Goal: Task Accomplishment & Management: Manage account settings

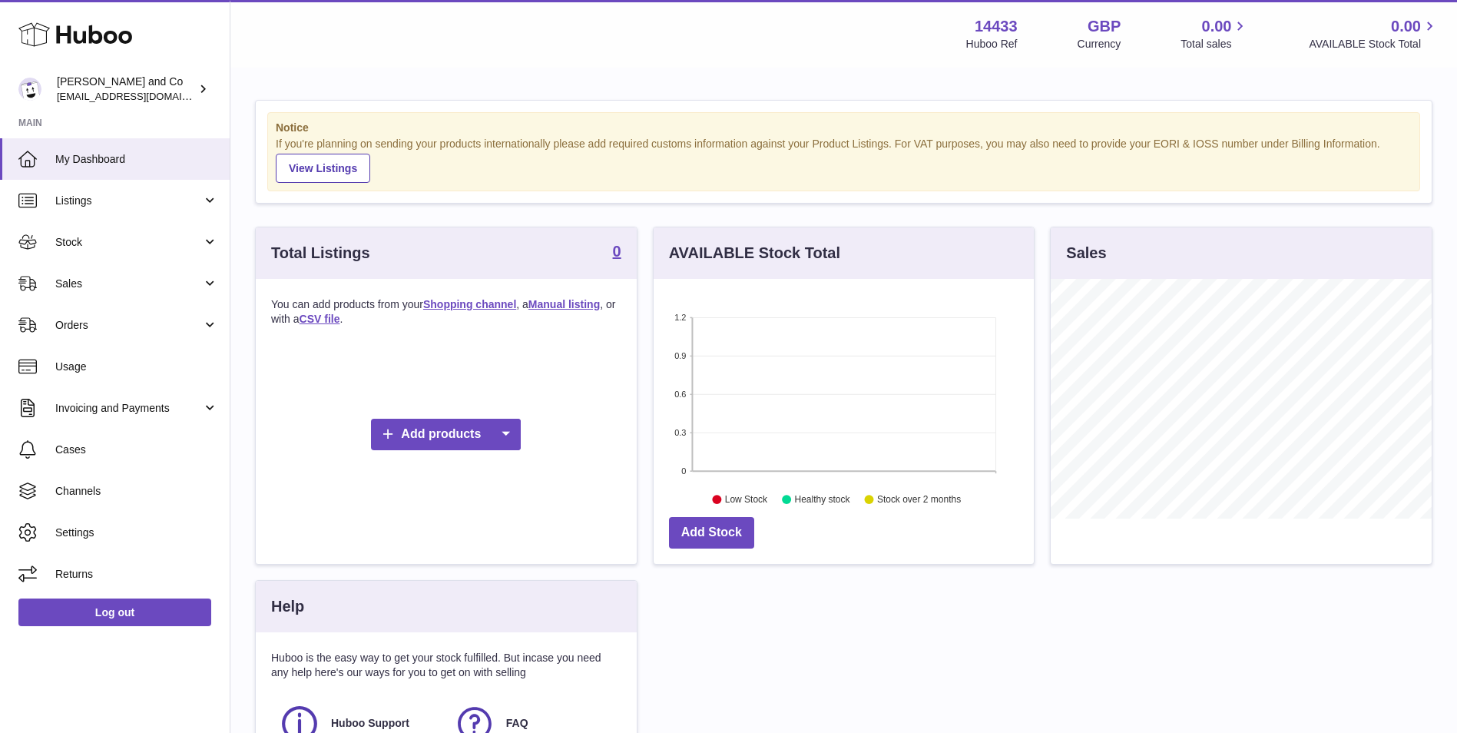
scroll to position [240, 380]
click at [126, 494] on span "Channels" at bounding box center [136, 491] width 163 height 15
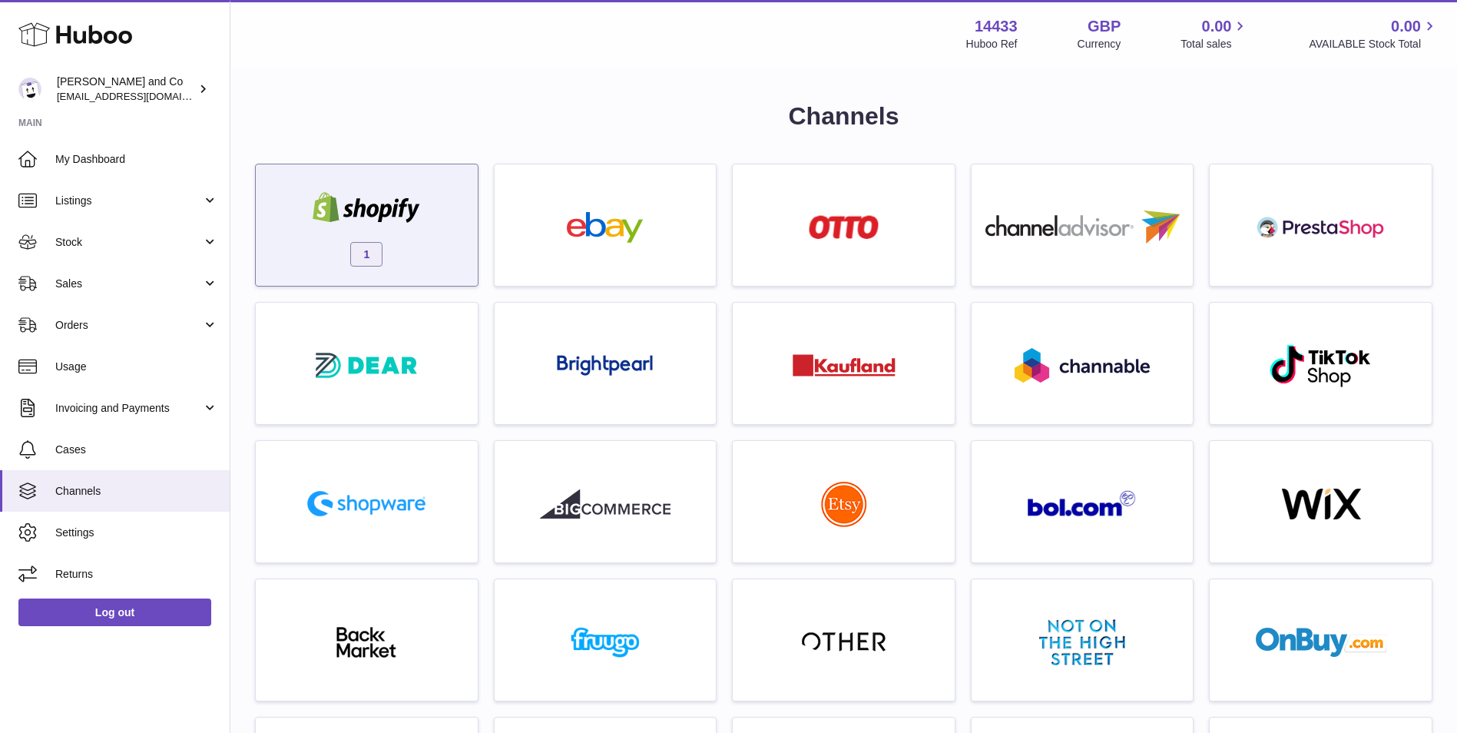
click at [382, 237] on div "1" at bounding box center [366, 229] width 207 height 98
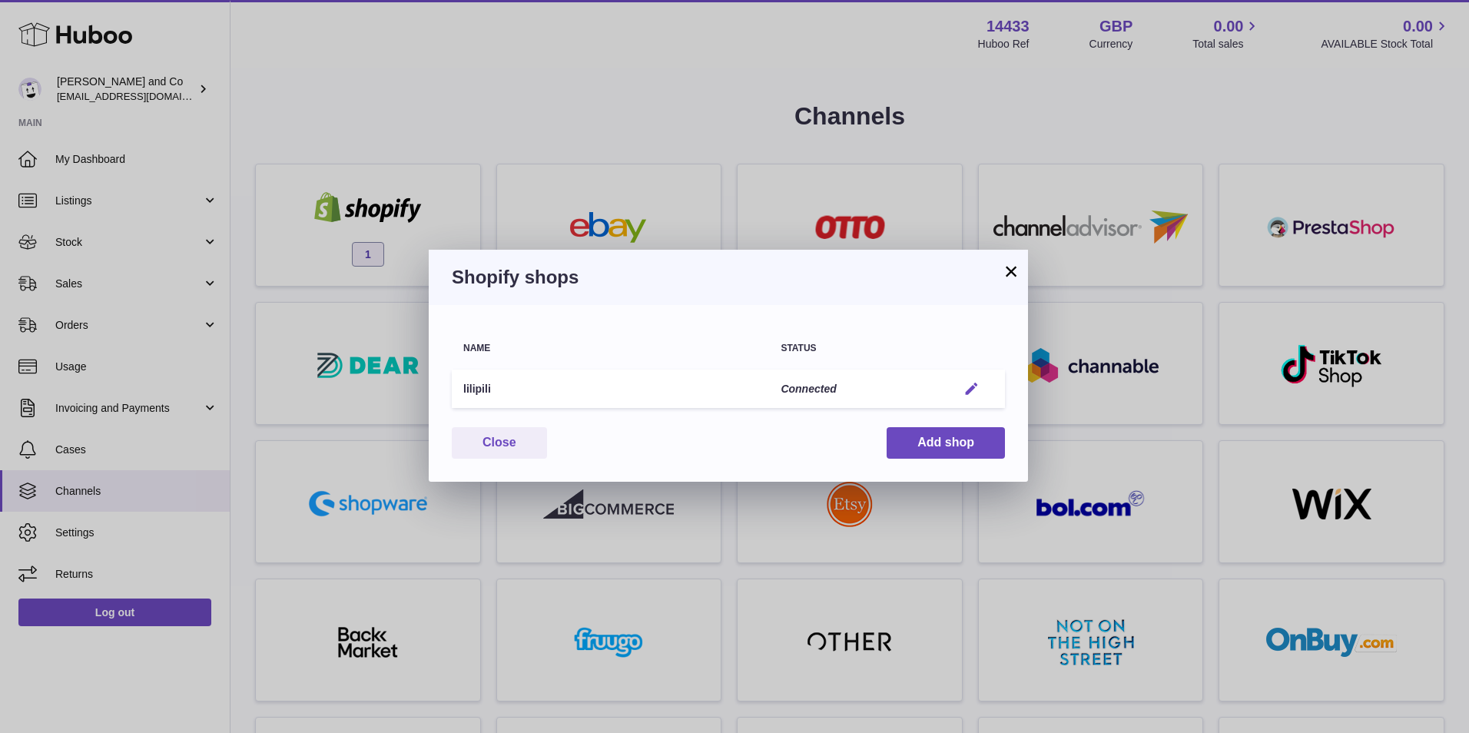
click at [976, 383] on em "button" at bounding box center [971, 389] width 16 height 16
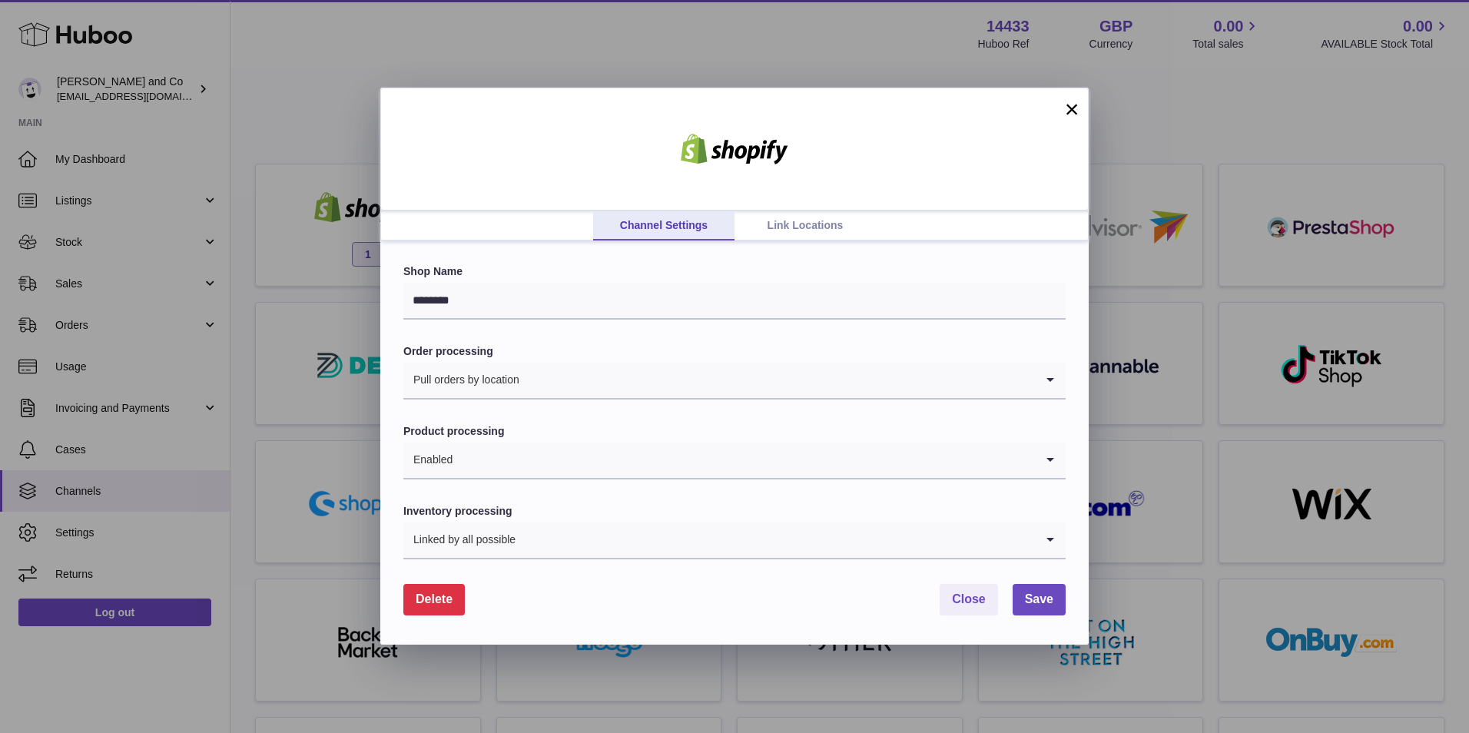
click at [788, 223] on link "Link Locations" at bounding box center [804, 225] width 141 height 29
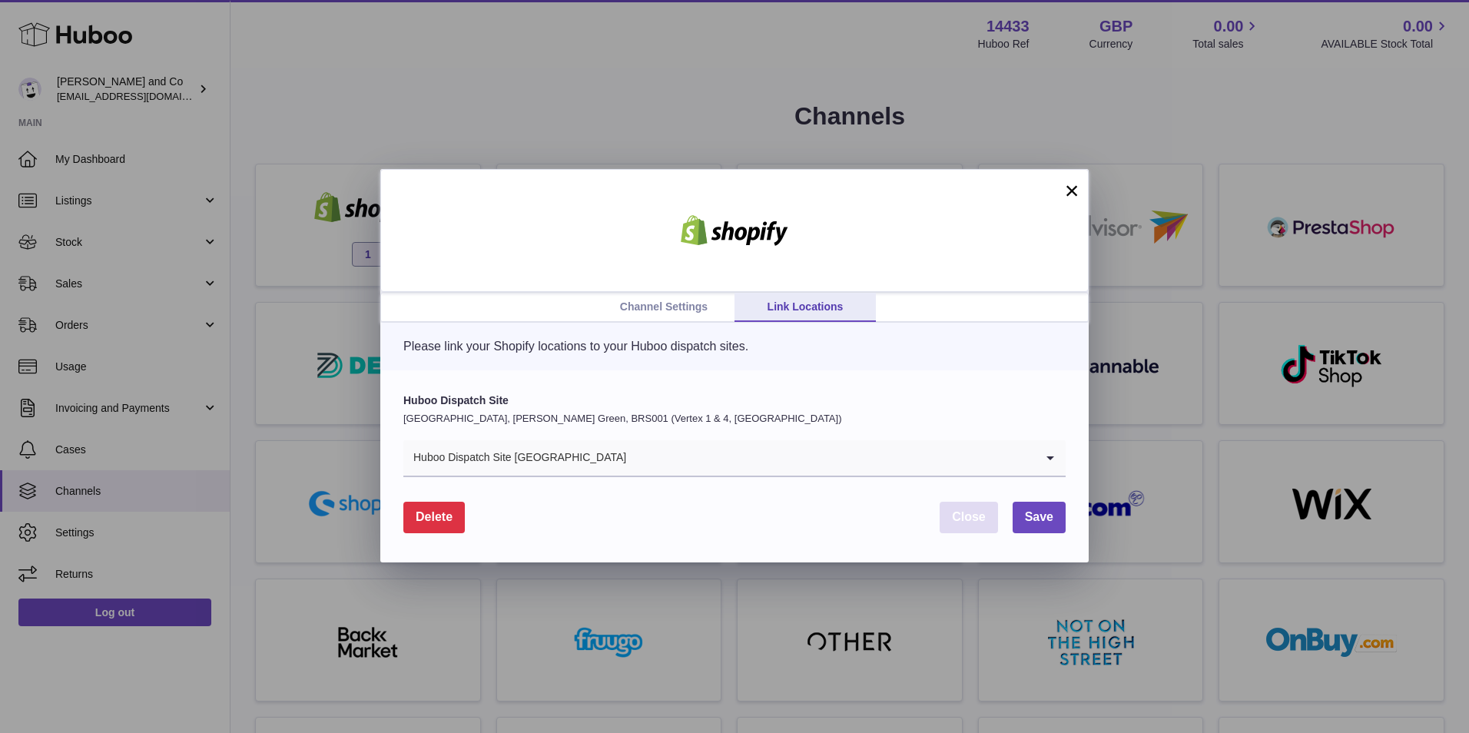
click at [966, 518] on span "Close" at bounding box center [969, 516] width 34 height 13
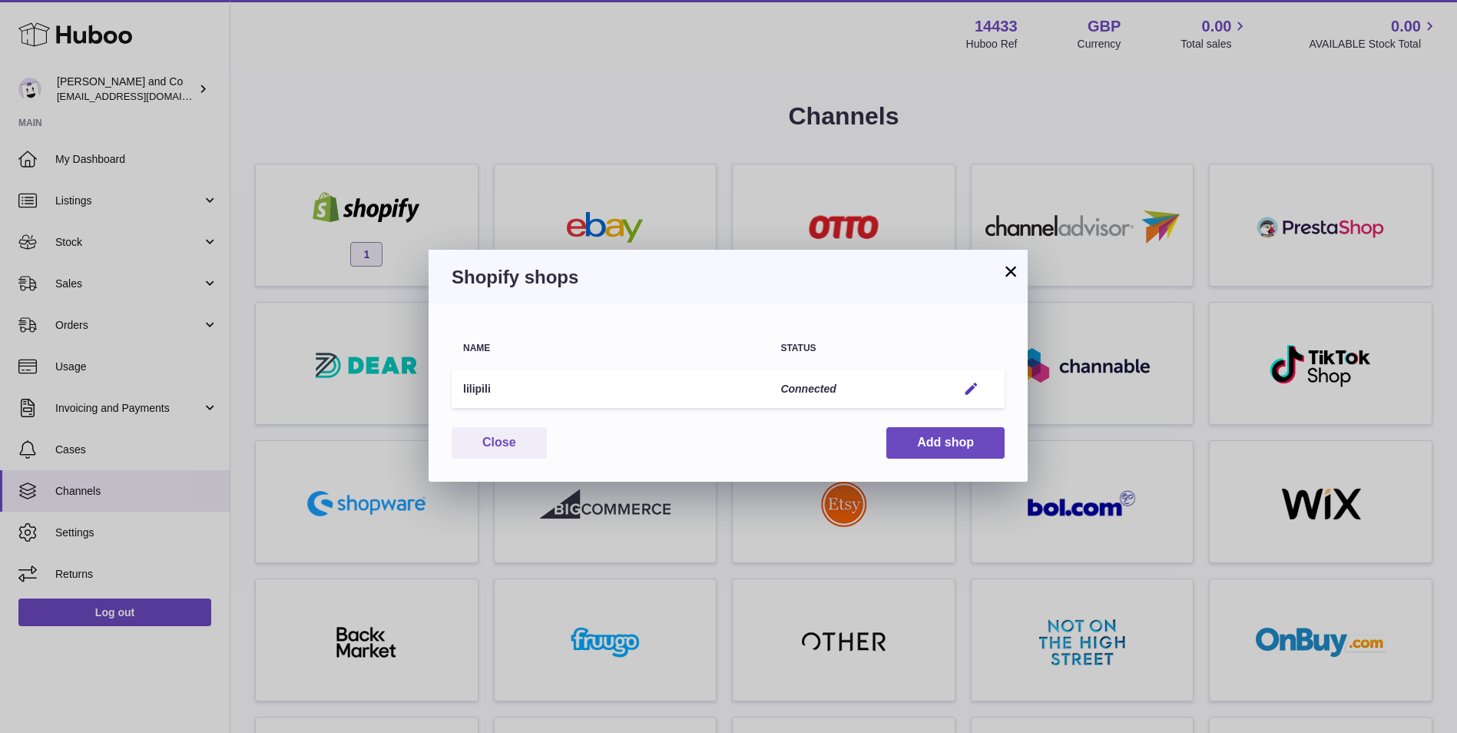
click at [1007, 267] on button "×" at bounding box center [1011, 271] width 18 height 18
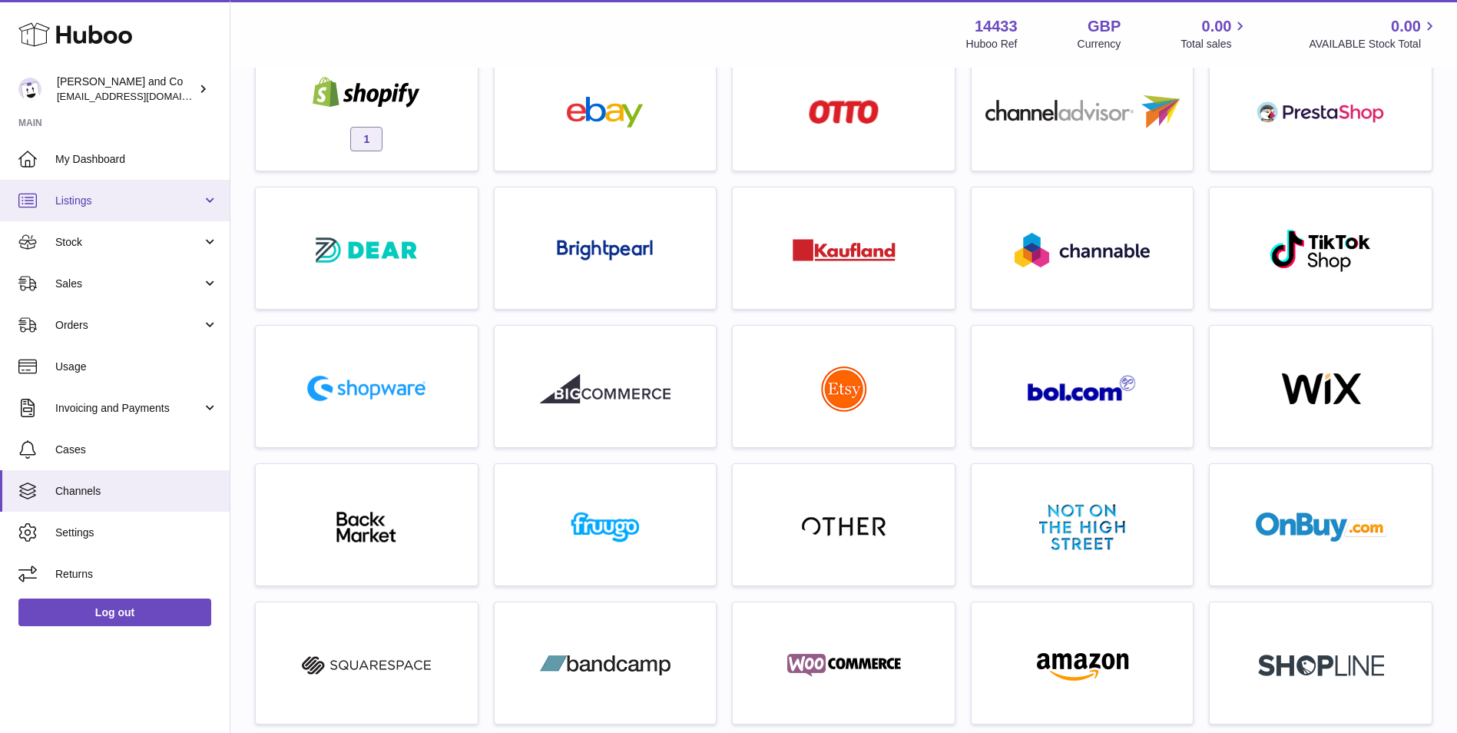
click at [141, 200] on span "Listings" at bounding box center [128, 201] width 147 height 15
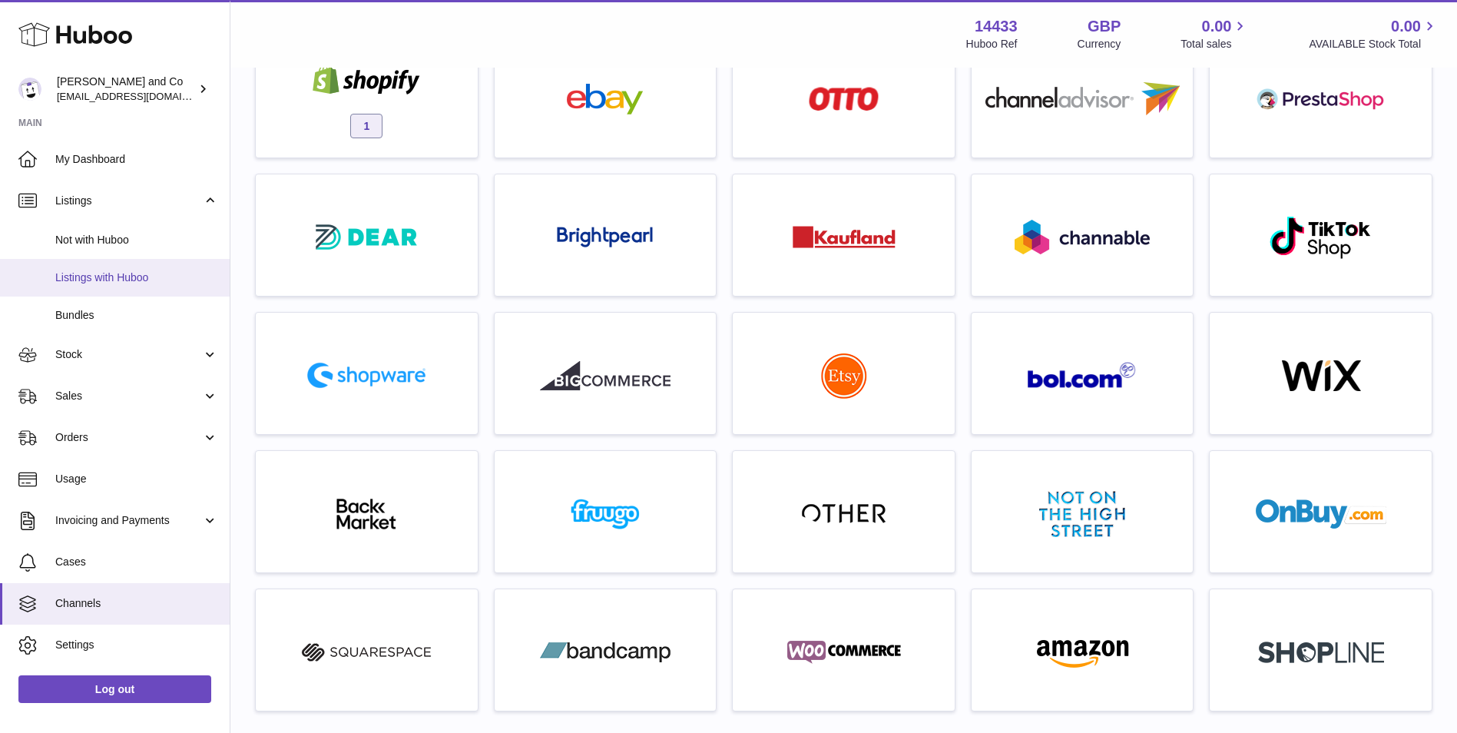
click at [143, 263] on link "Listings with Huboo" at bounding box center [115, 278] width 230 height 38
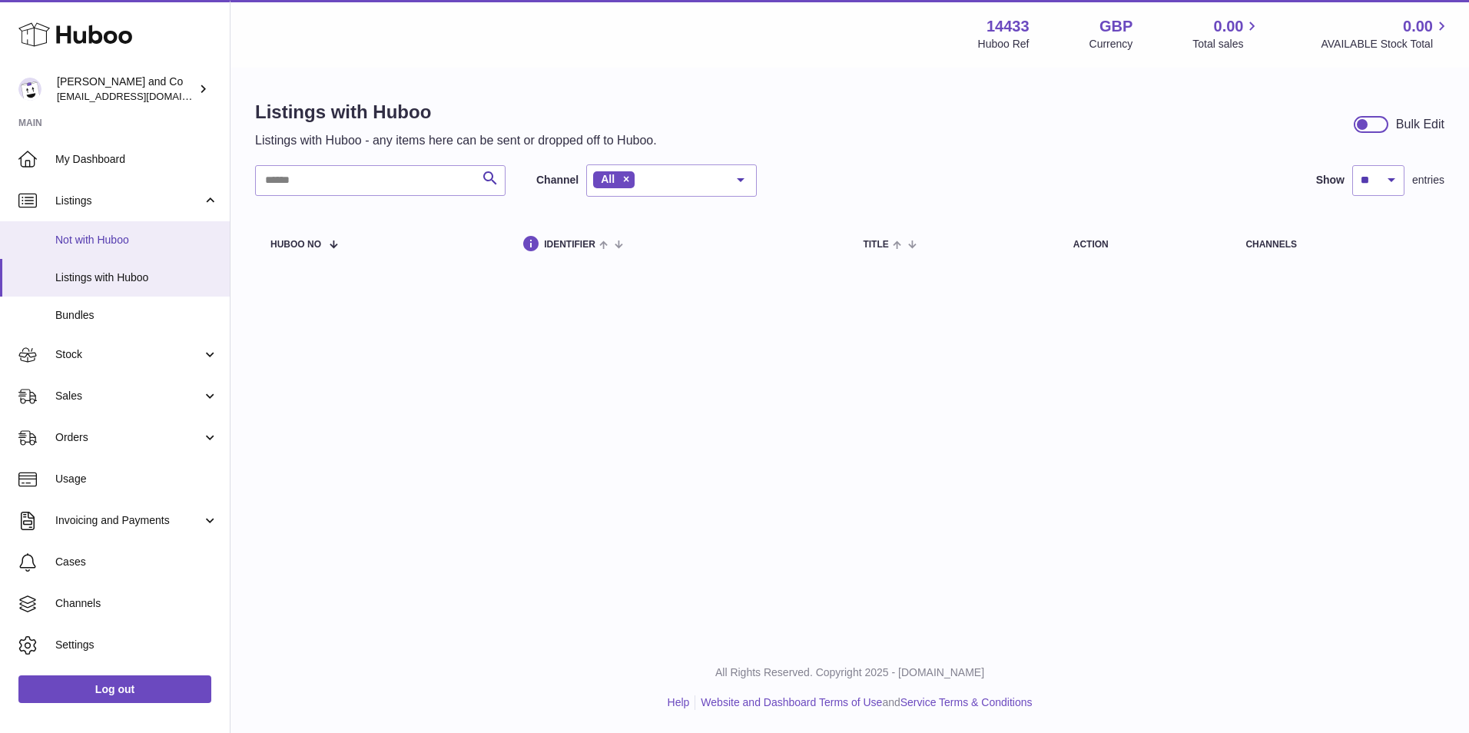
click at [124, 246] on span "Not with Huboo" at bounding box center [136, 240] width 163 height 15
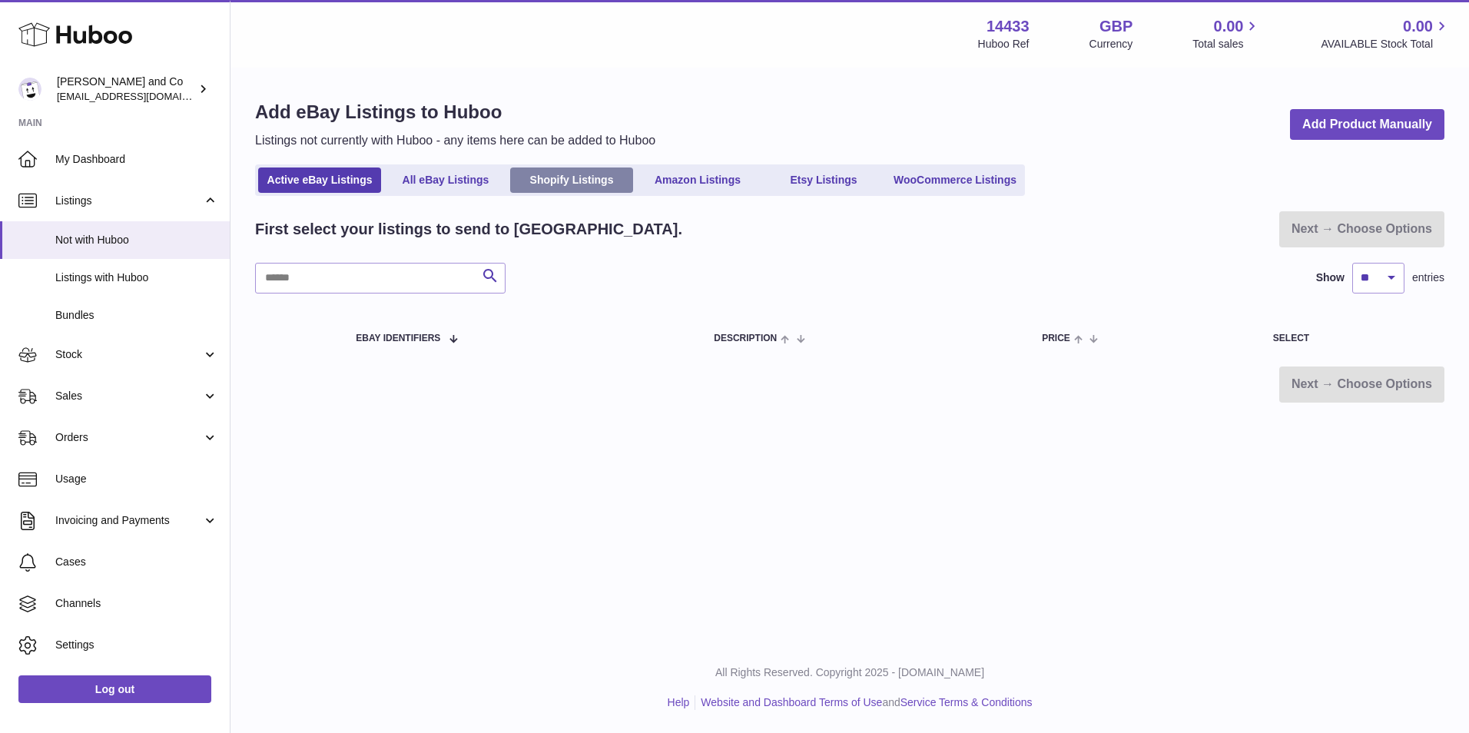
click at [589, 177] on link "Shopify Listings" at bounding box center [571, 179] width 123 height 25
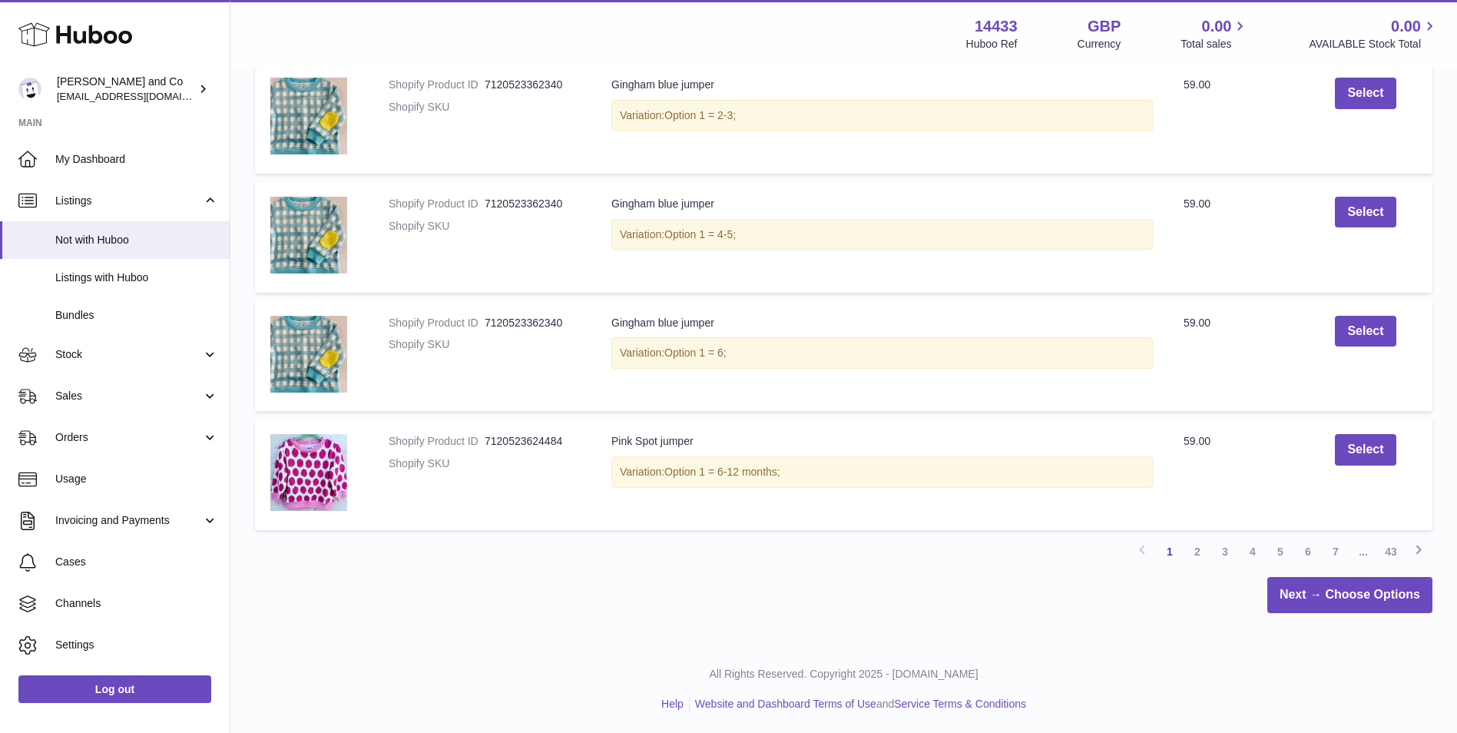
scroll to position [971, 0]
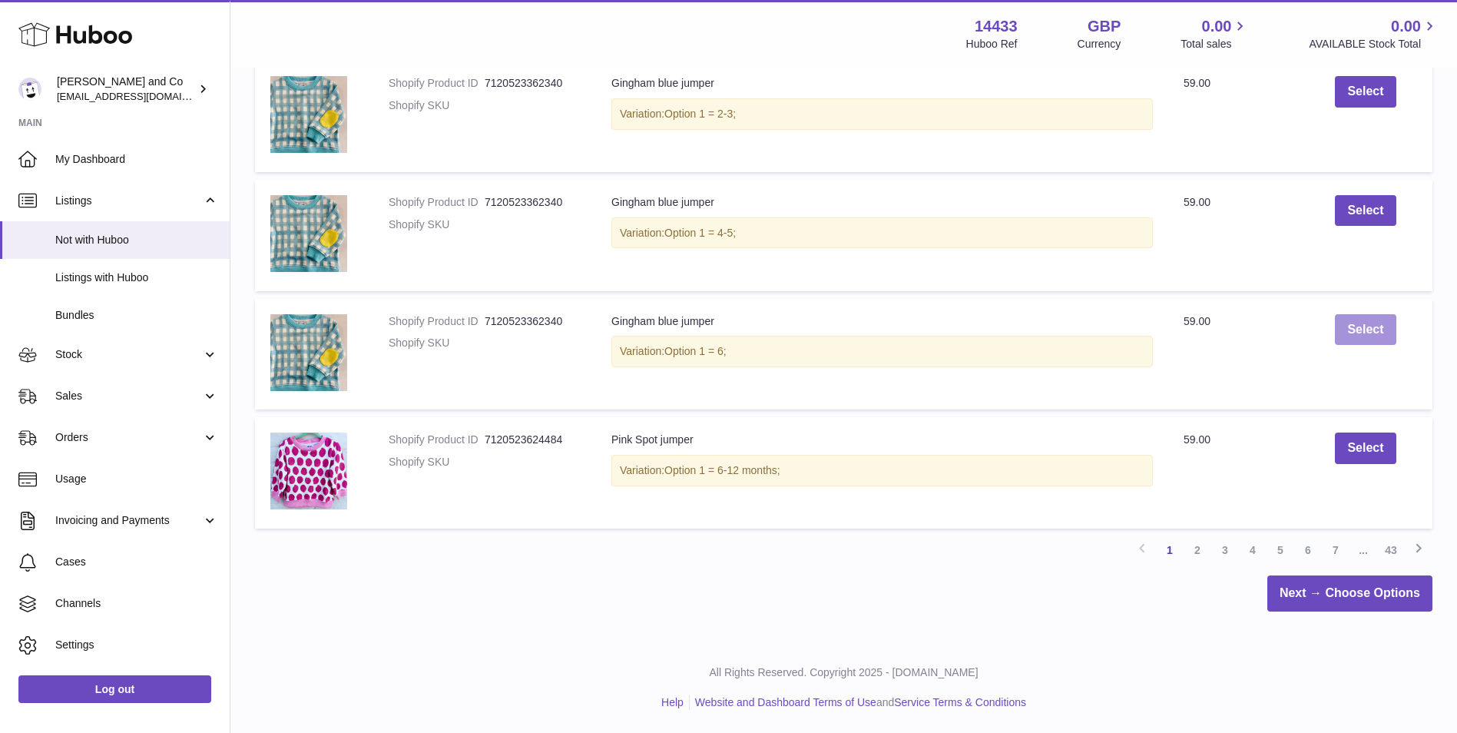
click at [1378, 327] on button "Select" at bounding box center [1365, 329] width 61 height 31
click at [97, 274] on span "Listings with Huboo" at bounding box center [136, 277] width 163 height 15
click at [1364, 370] on button "Undo" at bounding box center [1366, 375] width 56 height 31
click at [1413, 546] on icon at bounding box center [1419, 548] width 18 height 19
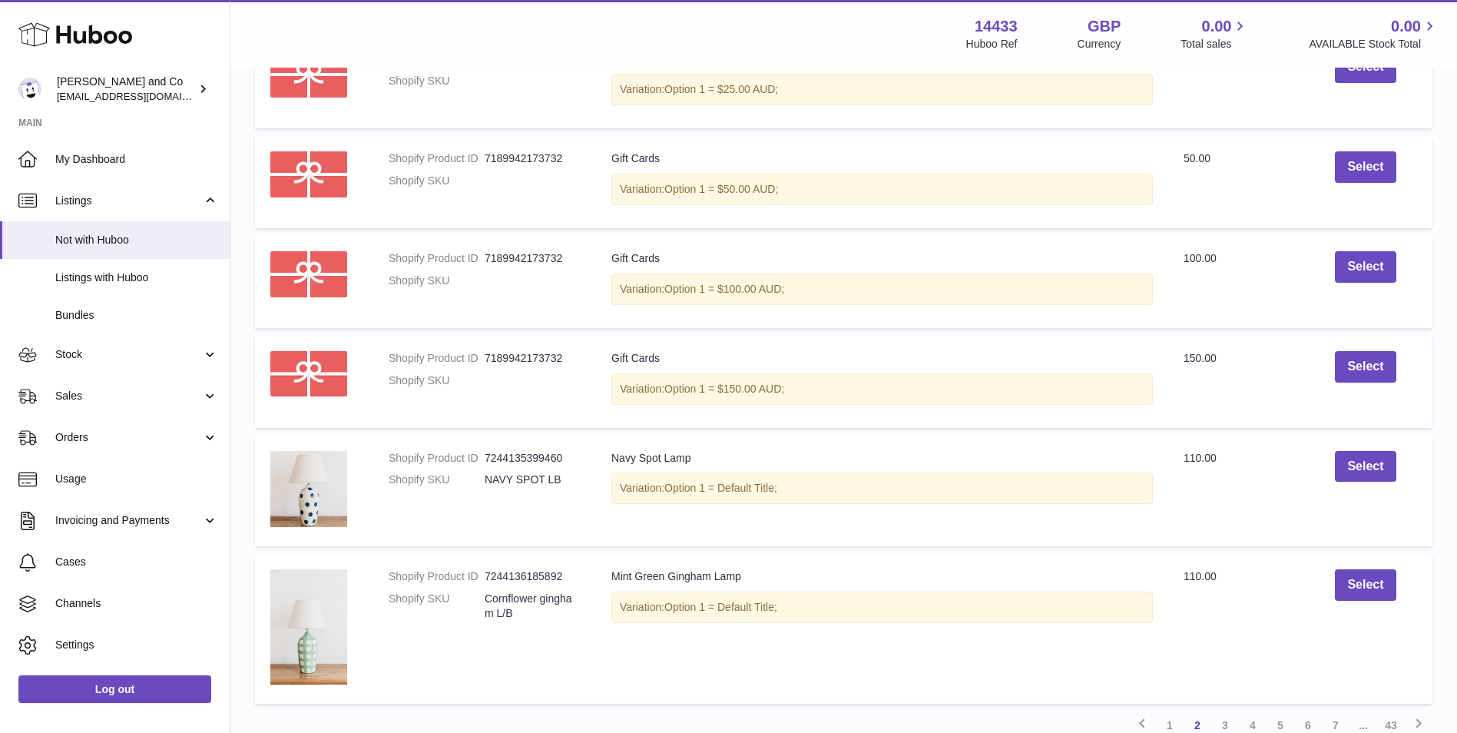
scroll to position [837, 0]
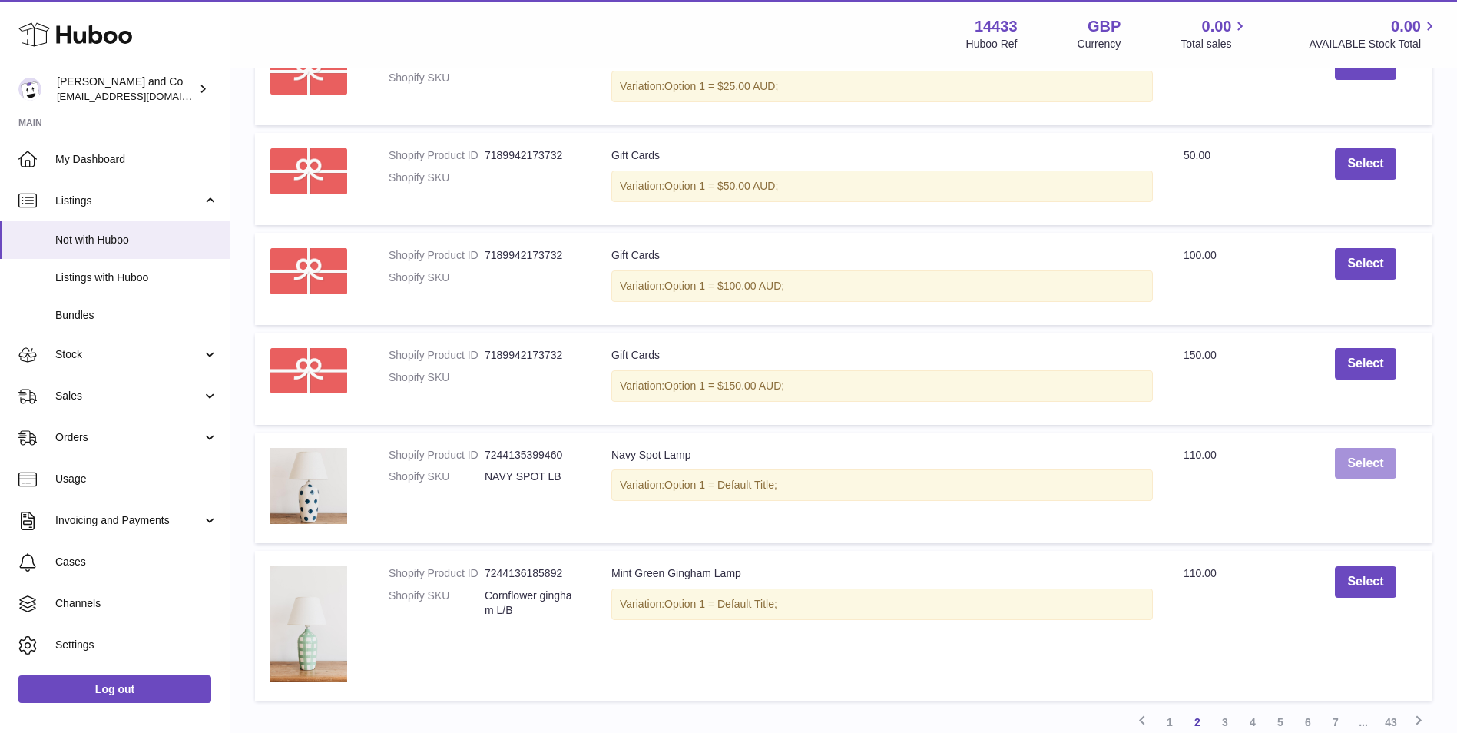
click at [1370, 460] on button "Select" at bounding box center [1365, 463] width 61 height 31
click at [1366, 477] on div "Selected" at bounding box center [1365, 471] width 103 height 31
click at [1374, 462] on button "Select" at bounding box center [1365, 463] width 61 height 31
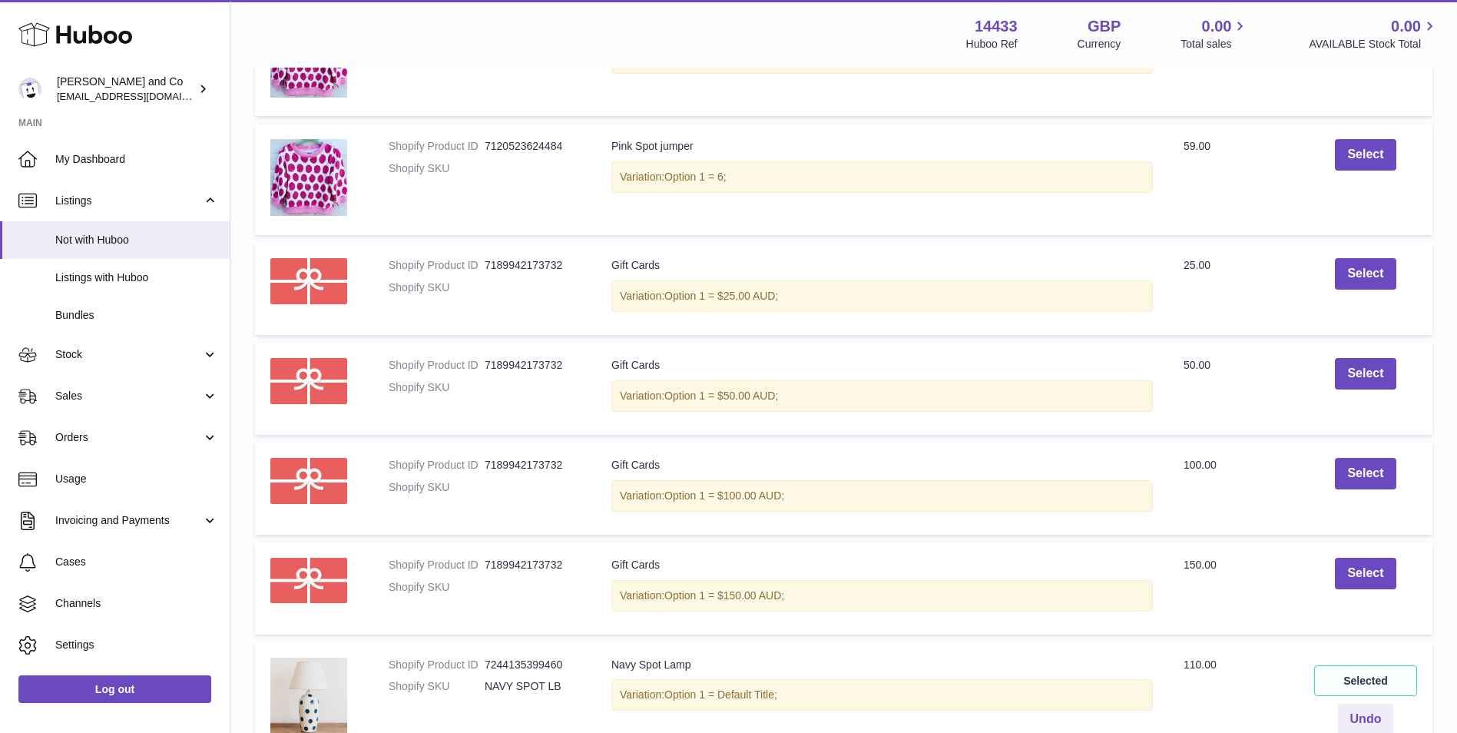
scroll to position [0, 0]
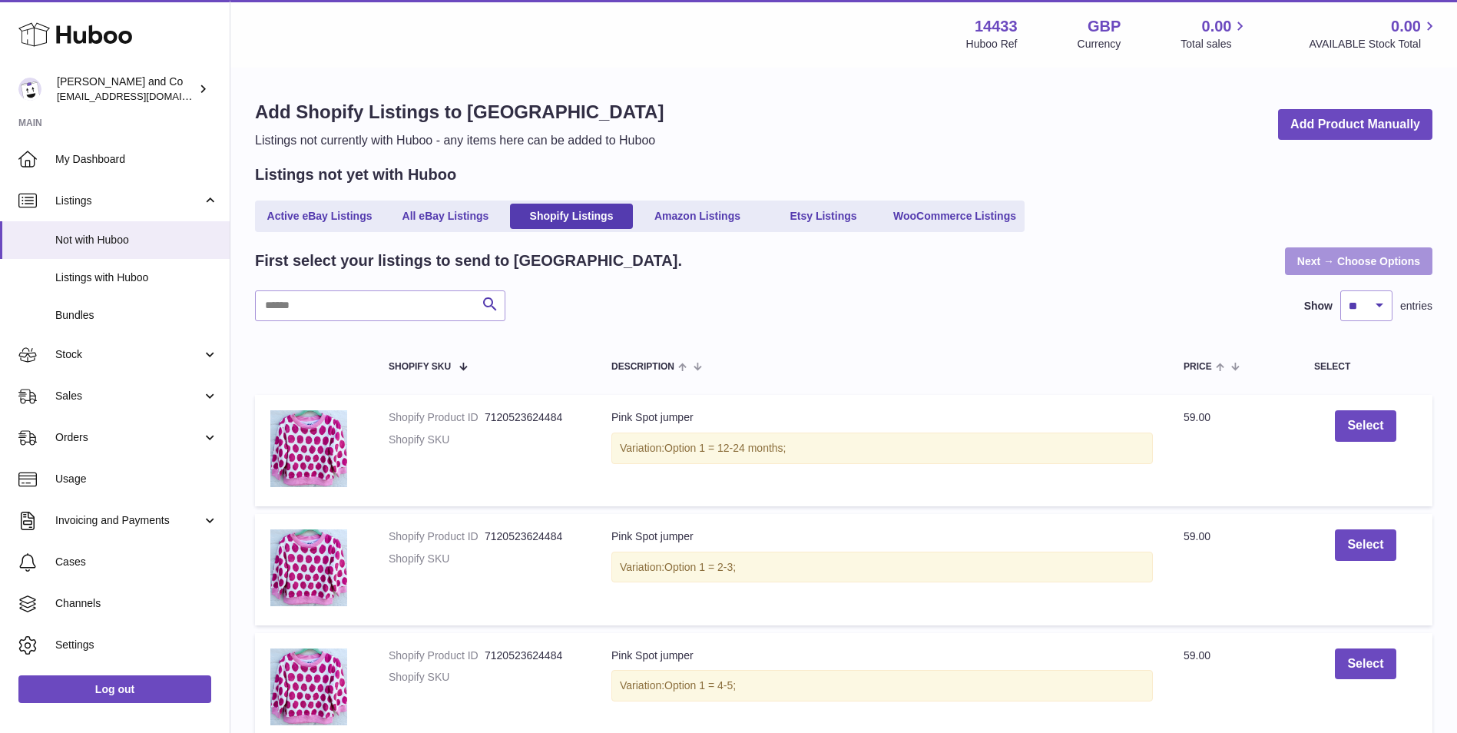
click at [1324, 270] on link "Next → Choose Options" at bounding box center [1358, 261] width 147 height 28
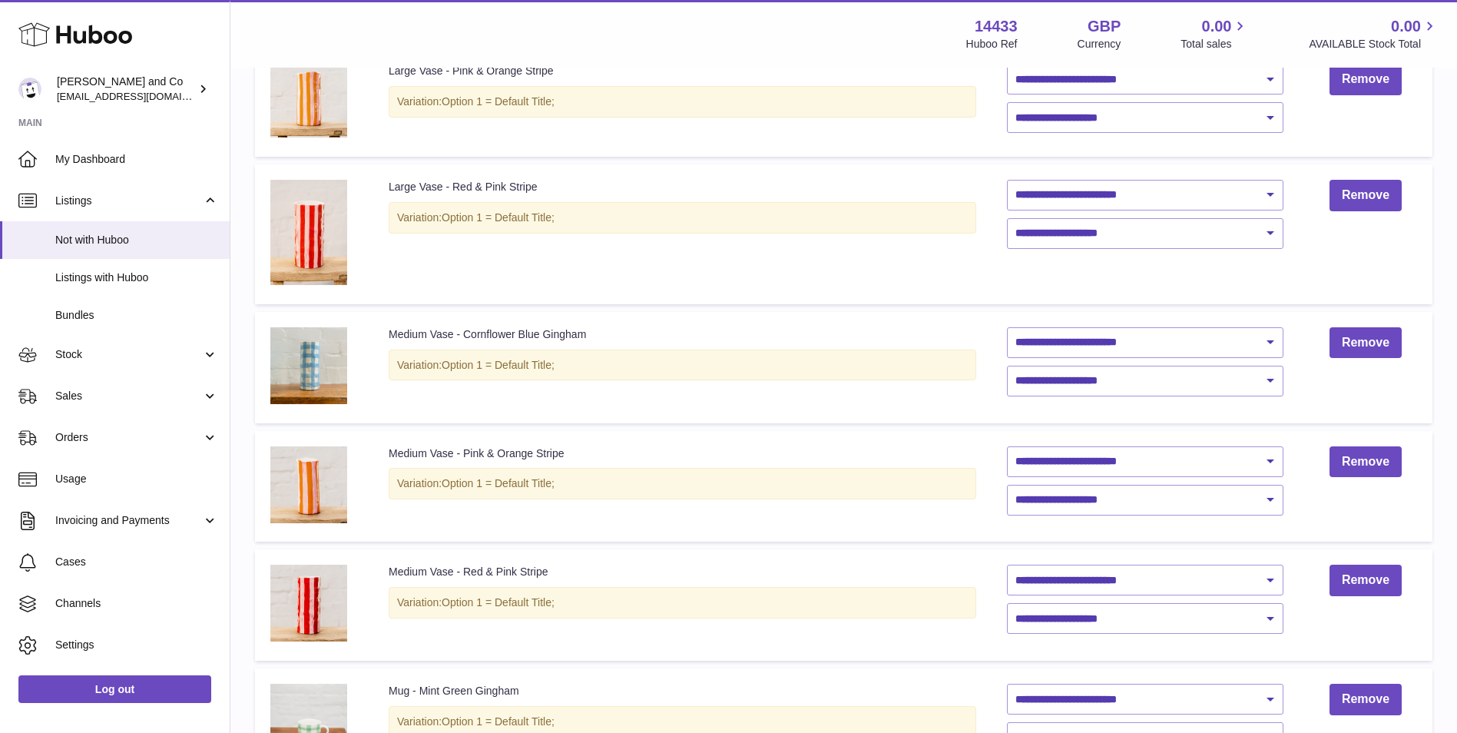
scroll to position [896, 0]
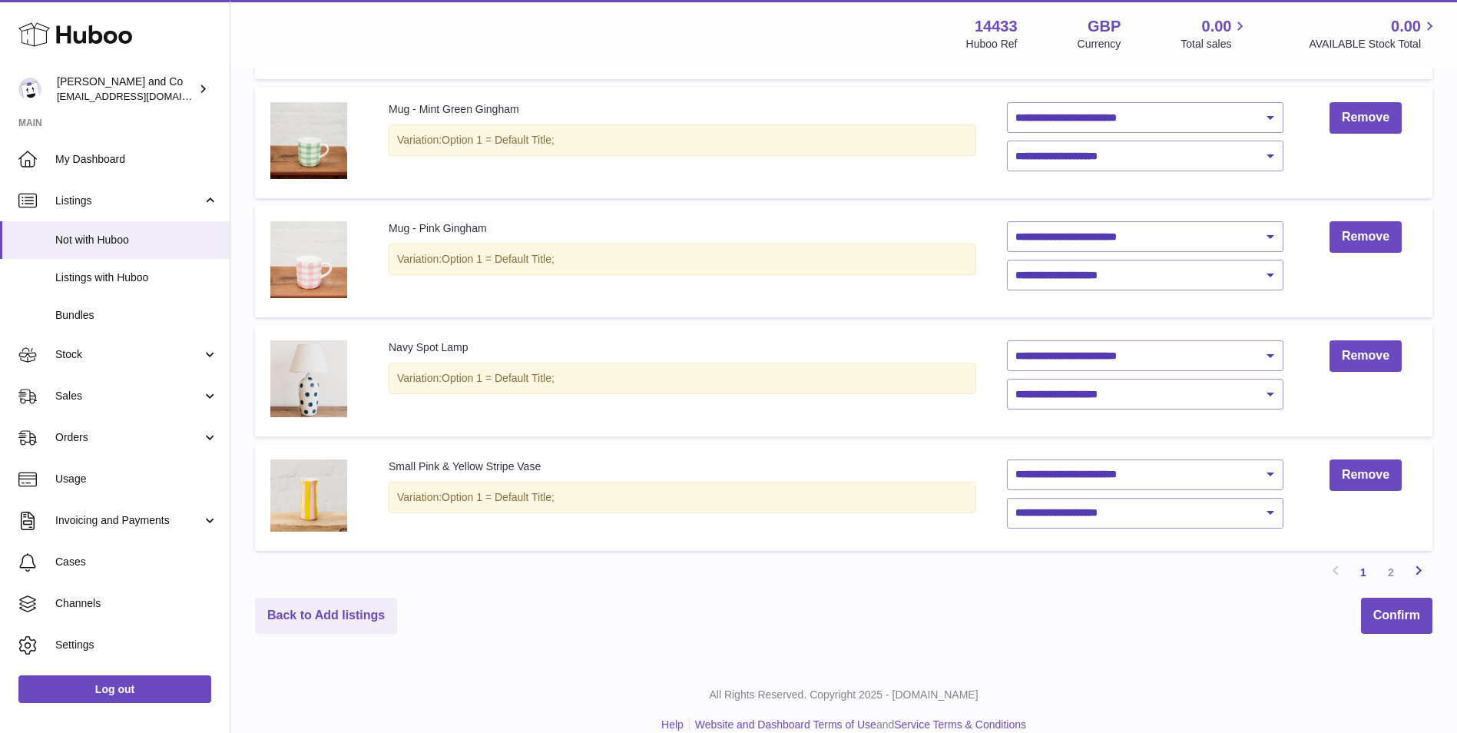
click at [1417, 578] on icon at bounding box center [1419, 570] width 18 height 19
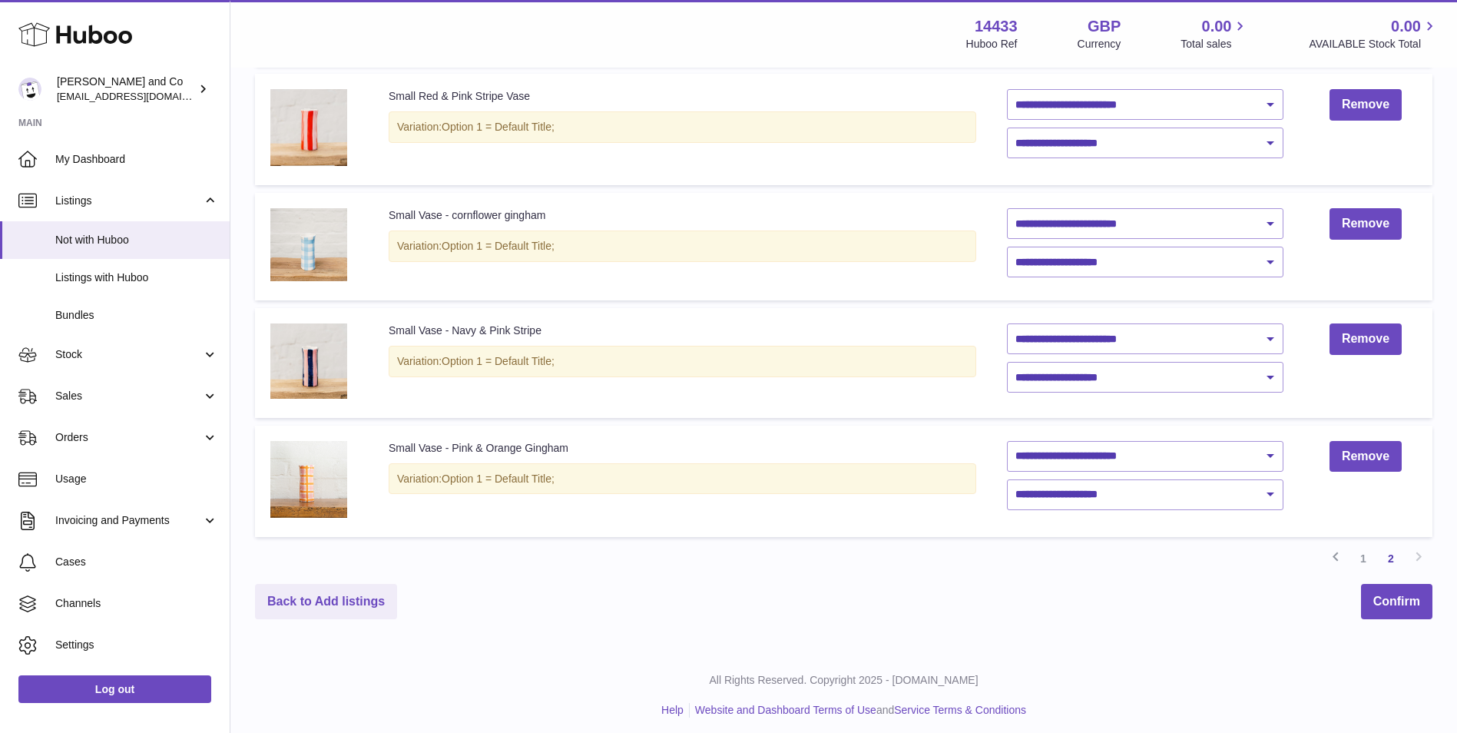
scroll to position [297, 0]
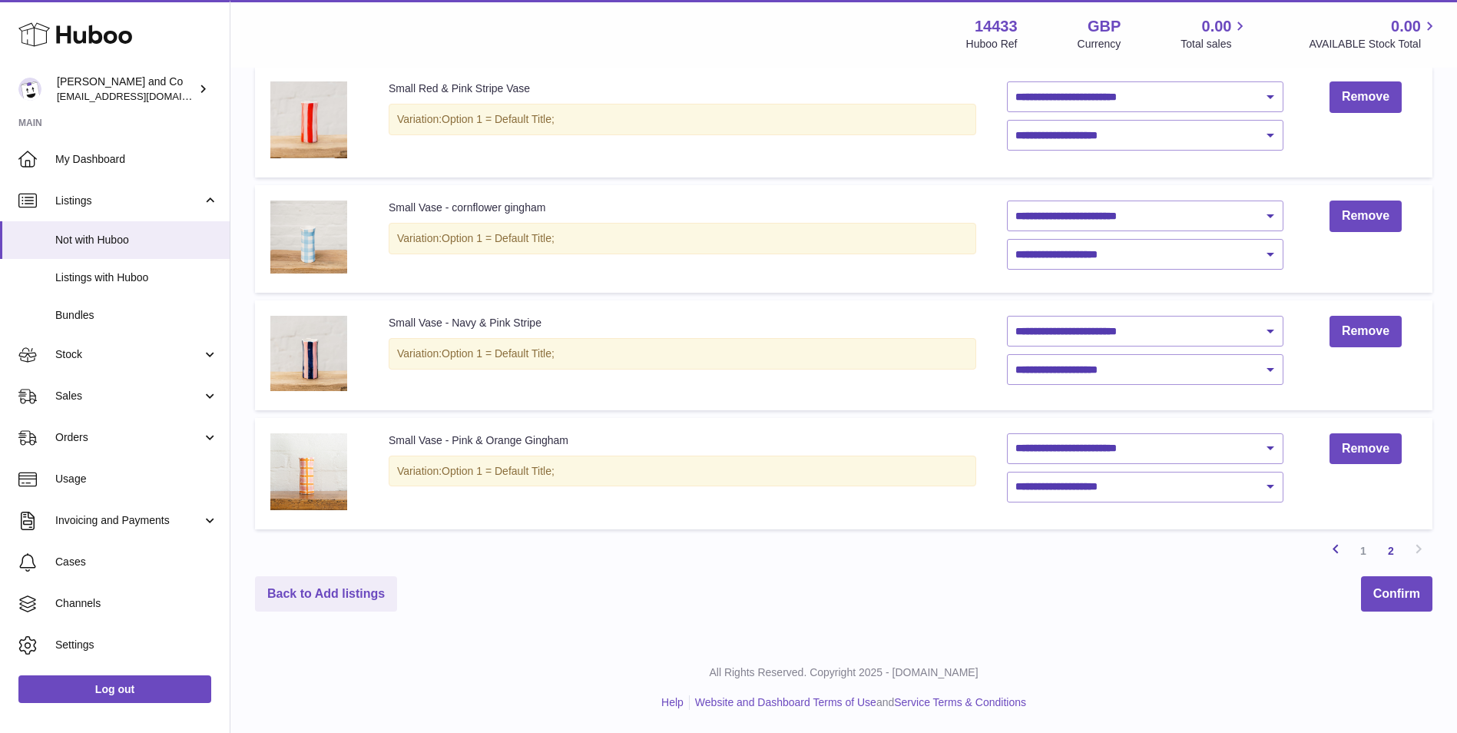
click at [1344, 547] on icon at bounding box center [1336, 548] width 18 height 19
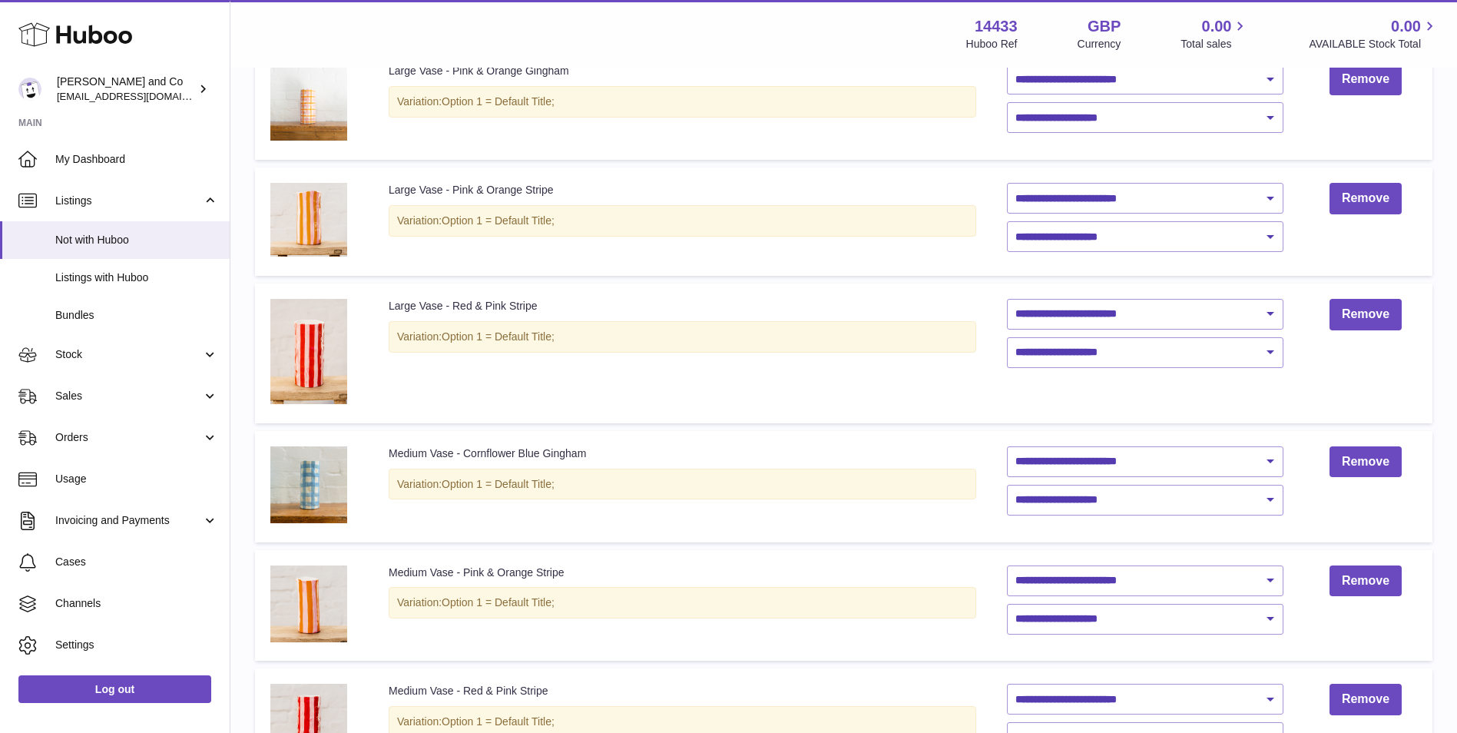
scroll to position [69, 0]
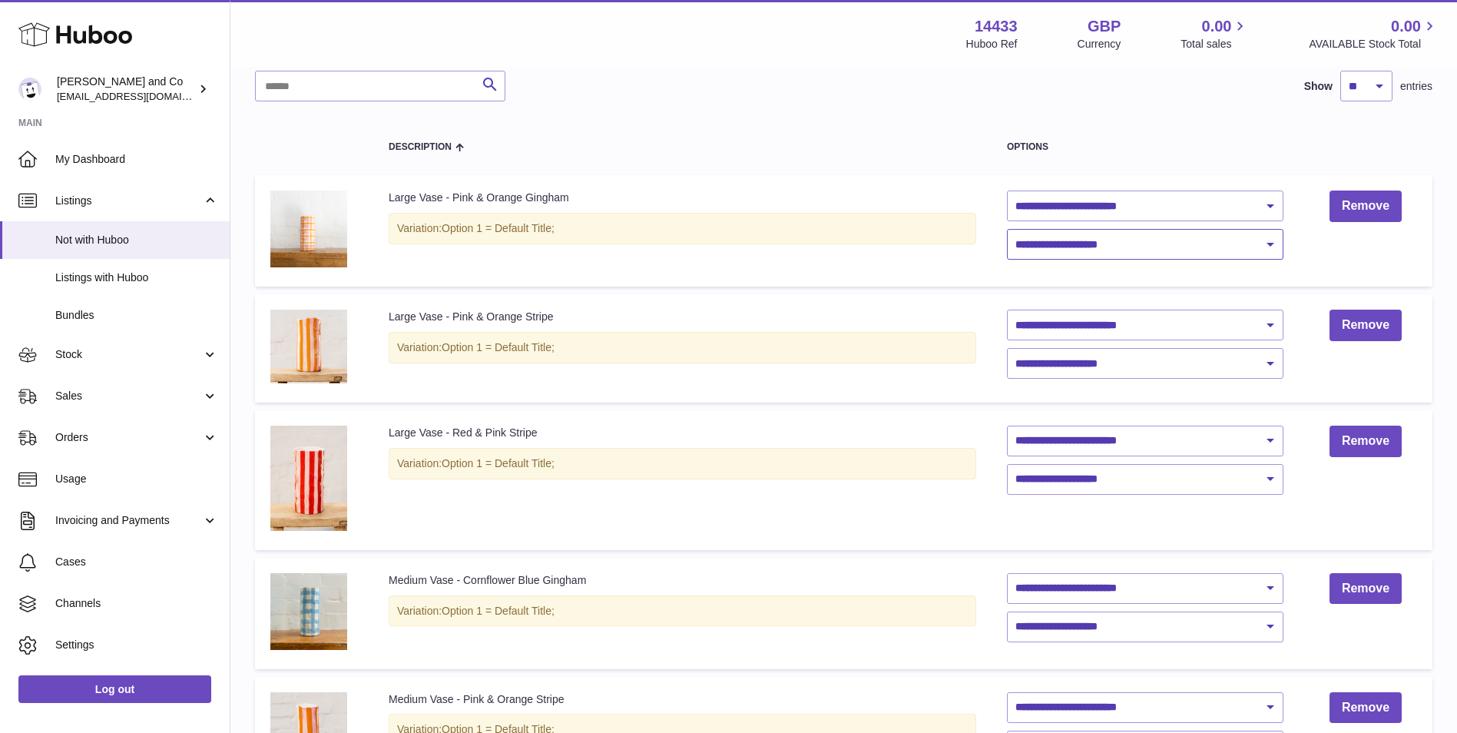
click at [1140, 241] on select "**********" at bounding box center [1145, 244] width 277 height 31
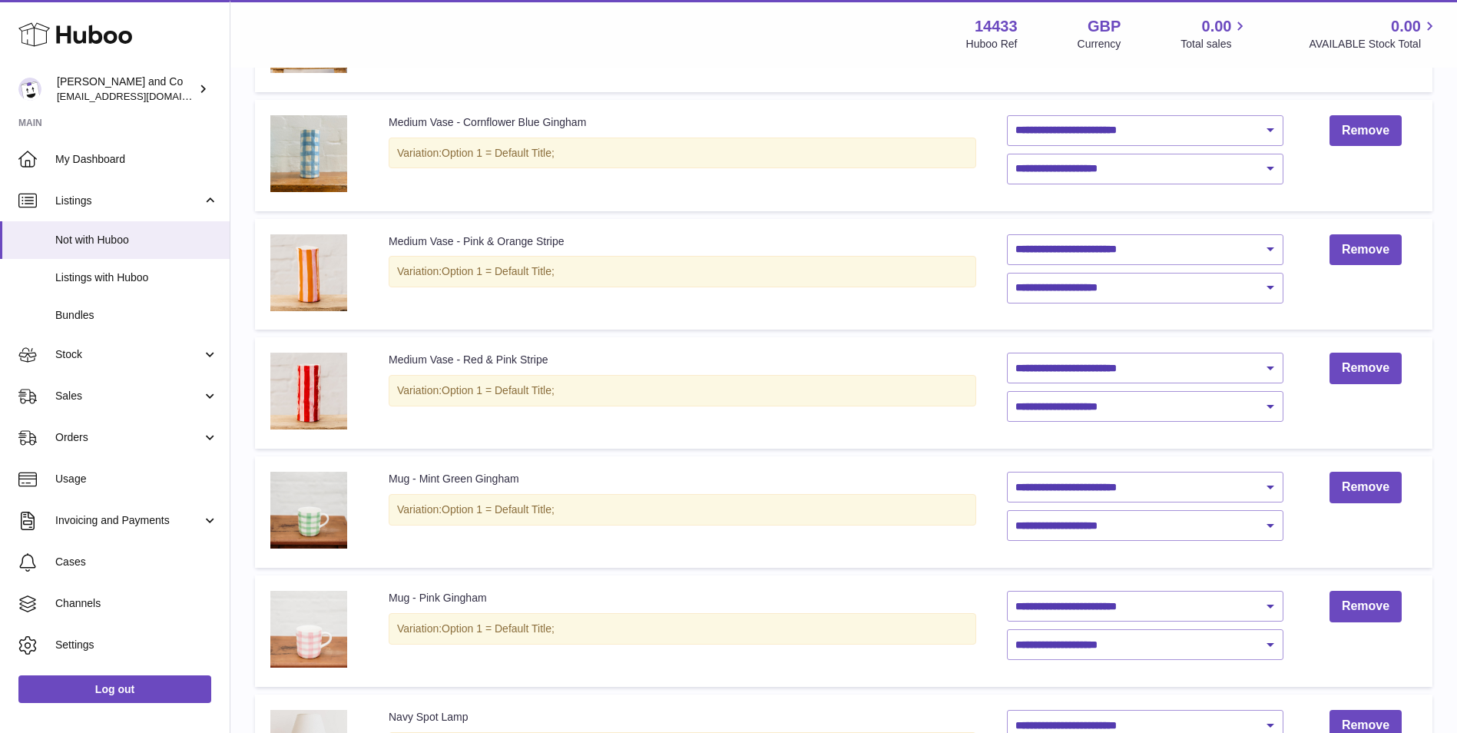
scroll to position [919, 0]
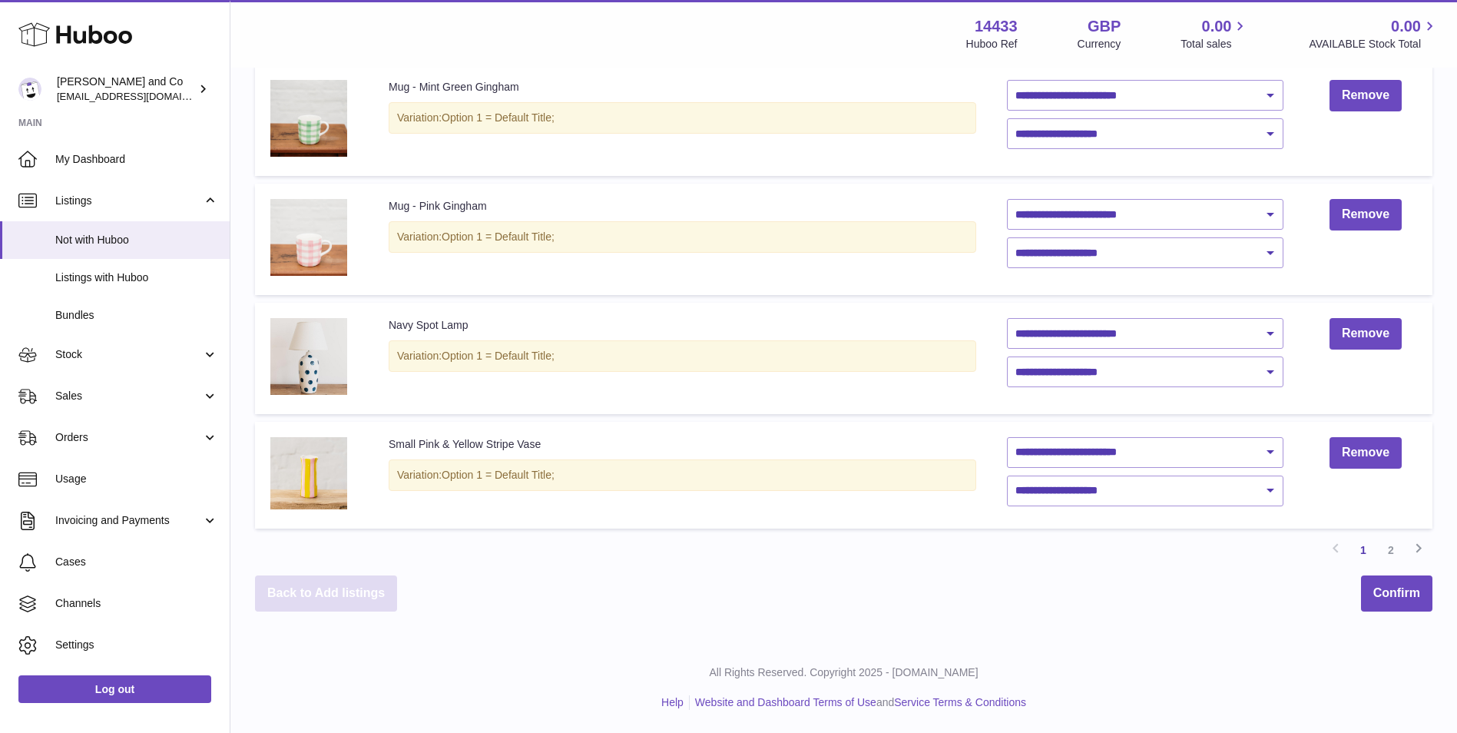
click at [367, 580] on link "Back to Add listings" at bounding box center [326, 593] width 142 height 36
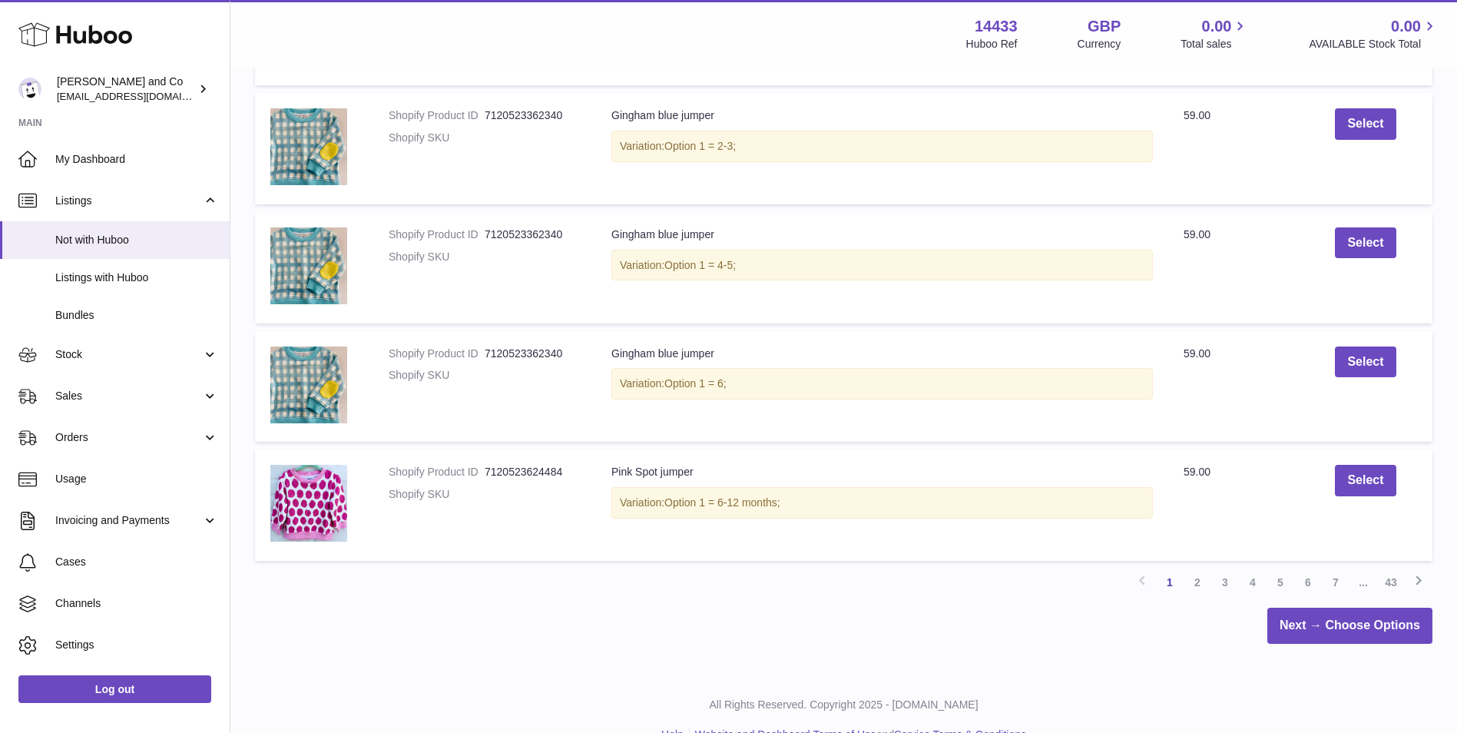
scroll to position [971, 0]
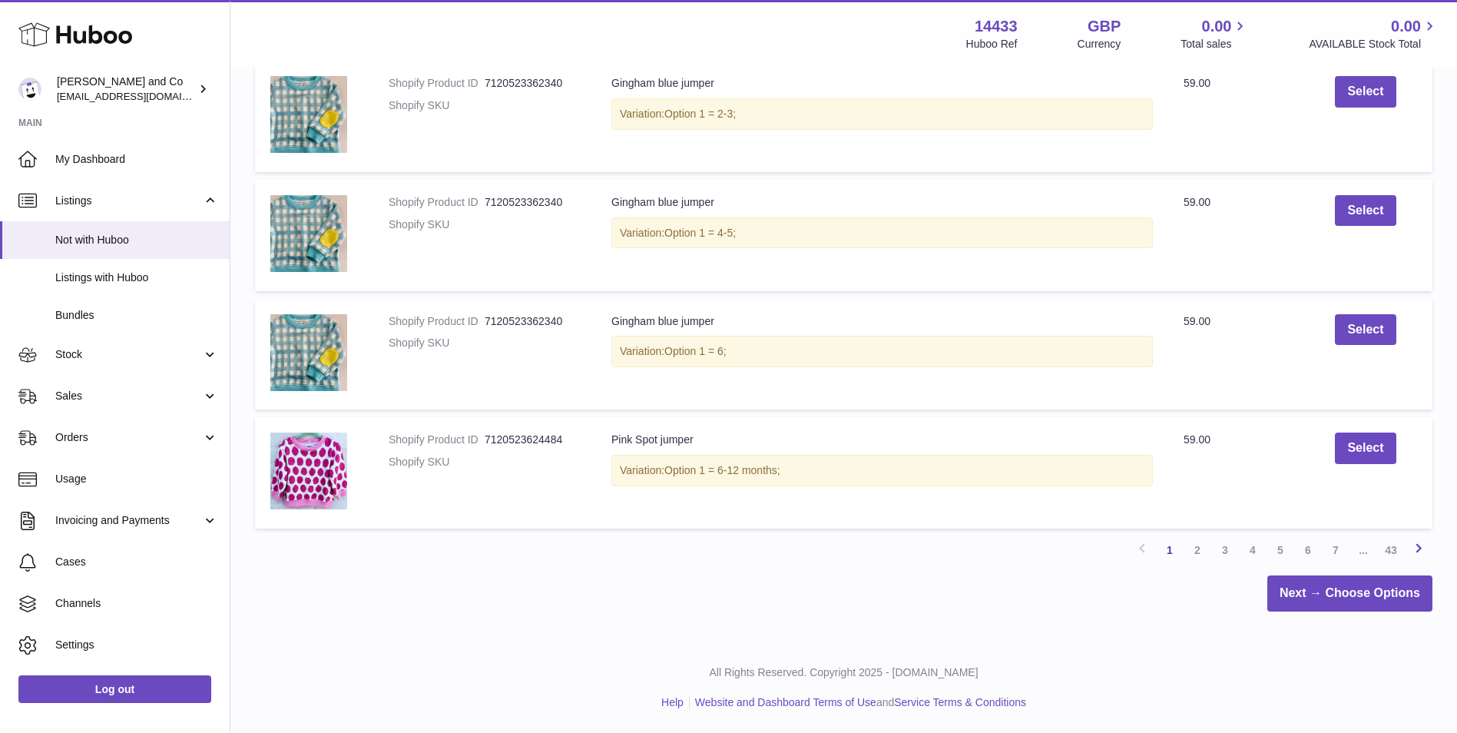
click at [1417, 544] on icon at bounding box center [1419, 548] width 18 height 19
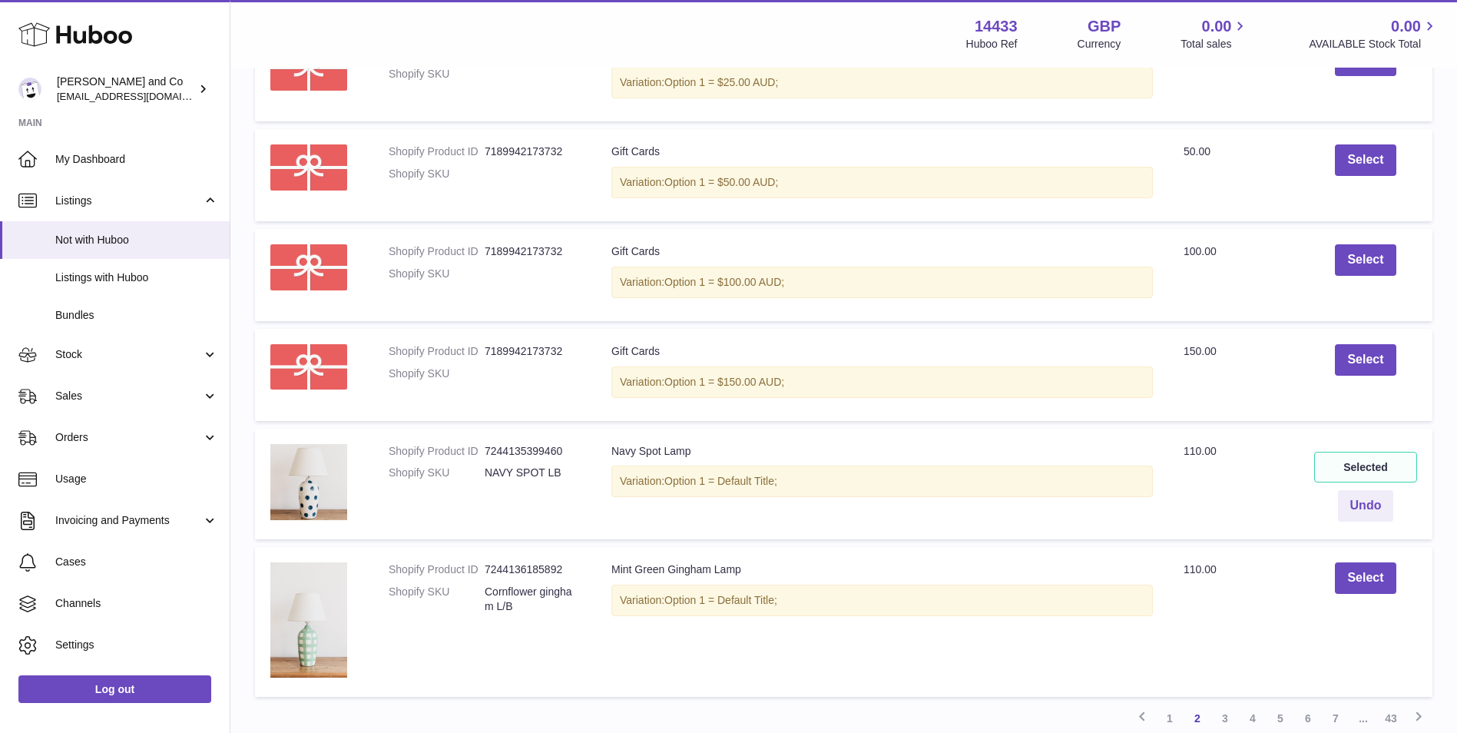
scroll to position [1009, 0]
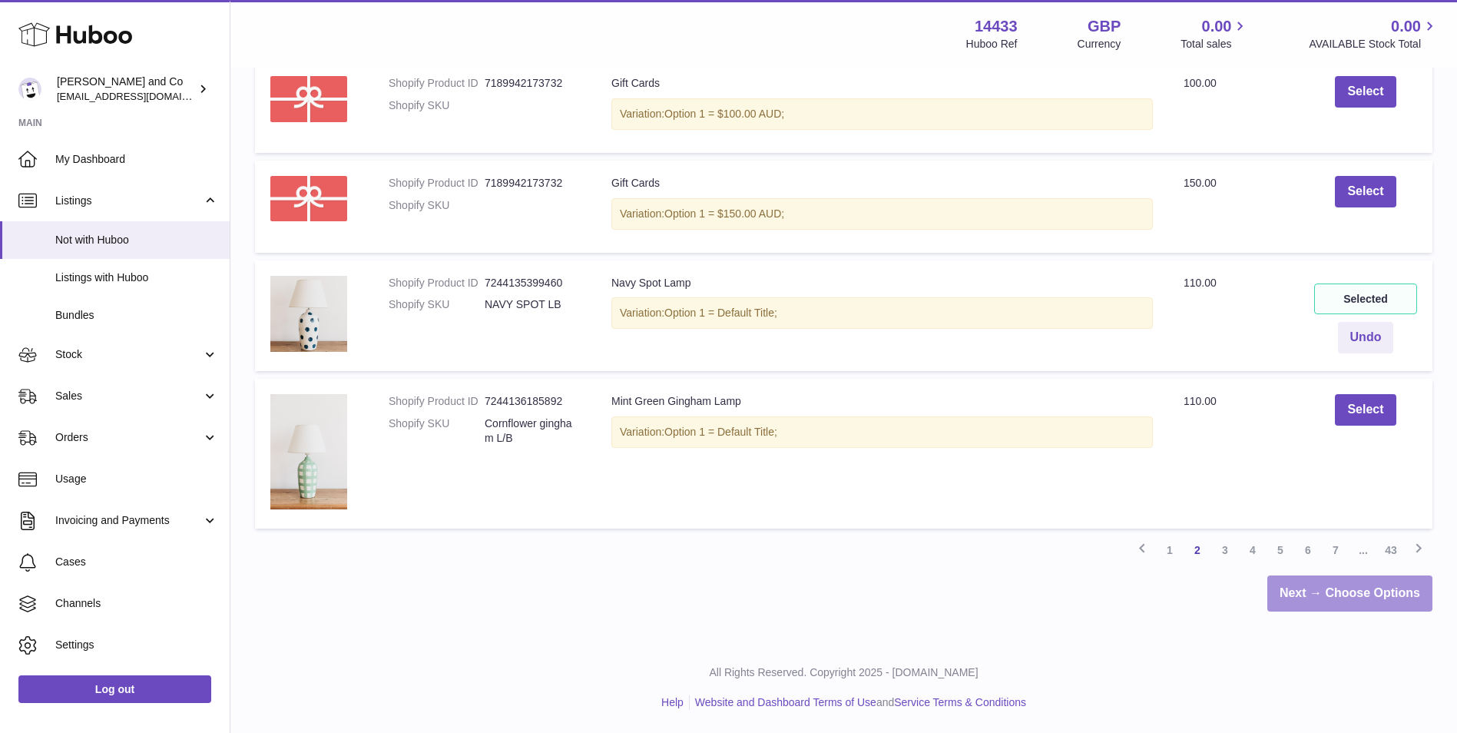
click at [1363, 594] on link "Next → Choose Options" at bounding box center [1350, 593] width 165 height 36
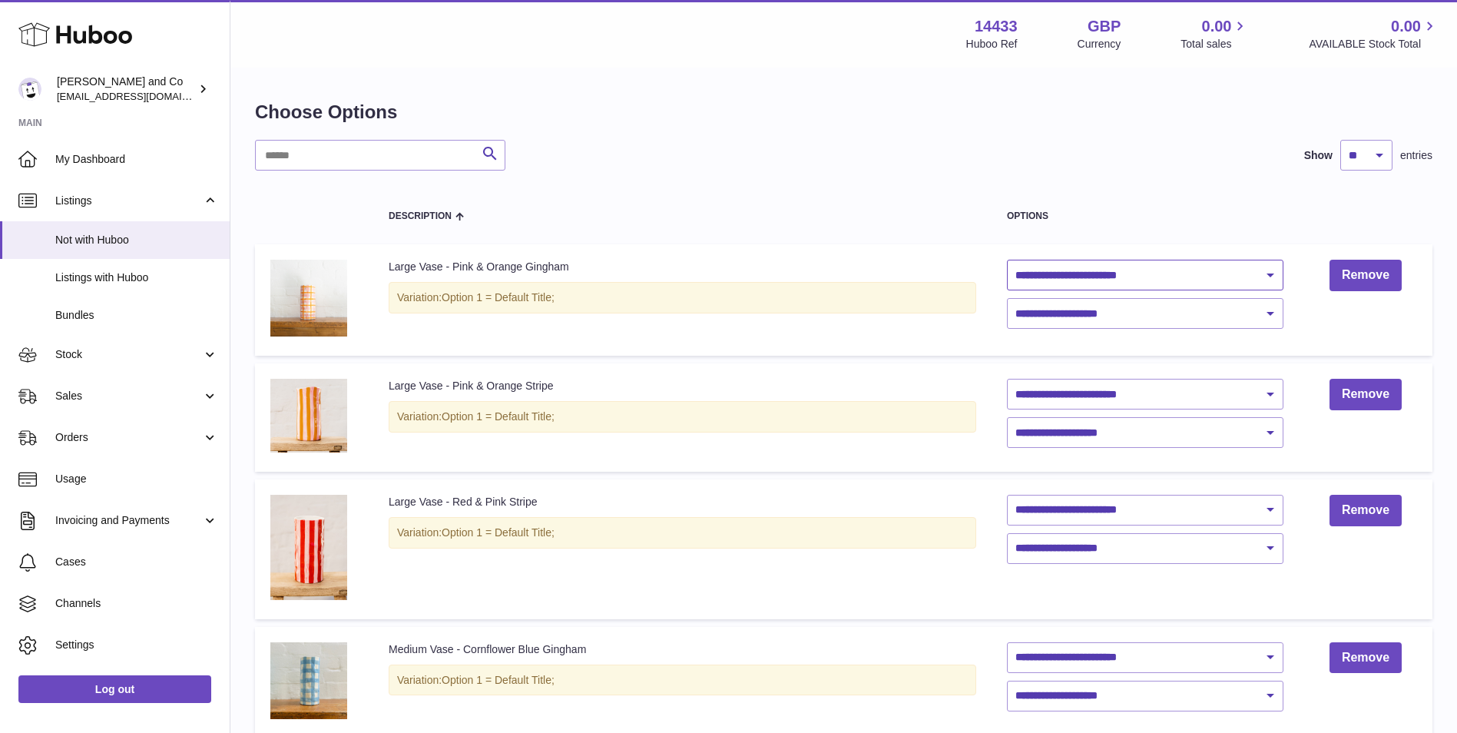
click at [1267, 276] on select "**********" at bounding box center [1145, 275] width 277 height 31
click at [1049, 154] on div "Search Show ** ** ** *** entries" at bounding box center [844, 155] width 1178 height 31
